Goal: Task Accomplishment & Management: Use online tool/utility

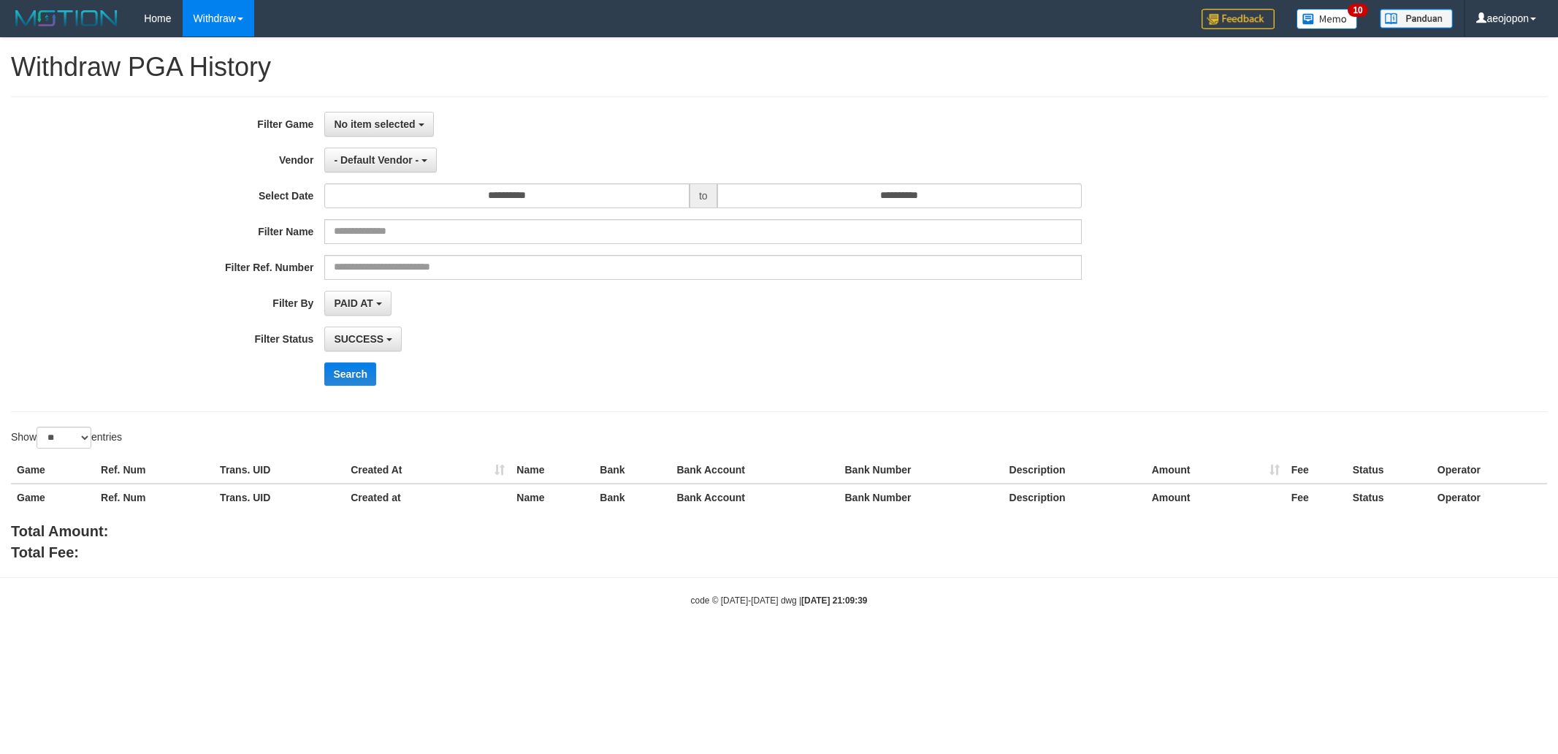
select select
select select "**"
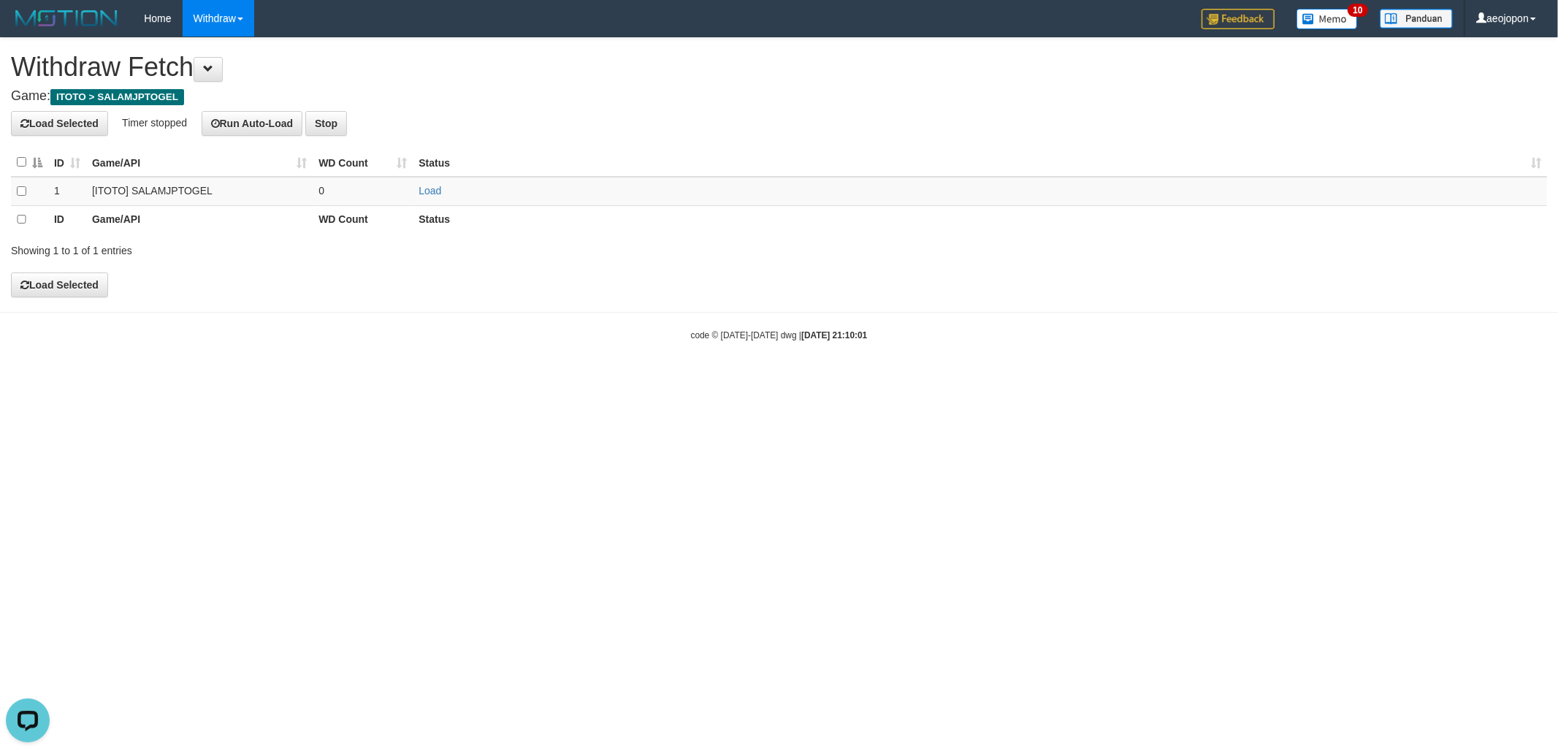
click at [1047, 129] on h4 "Load Selected Timer stopped Run Auto-Load Stop" at bounding box center [779, 123] width 1536 height 25
